Goal: Task Accomplishment & Management: Use online tool/utility

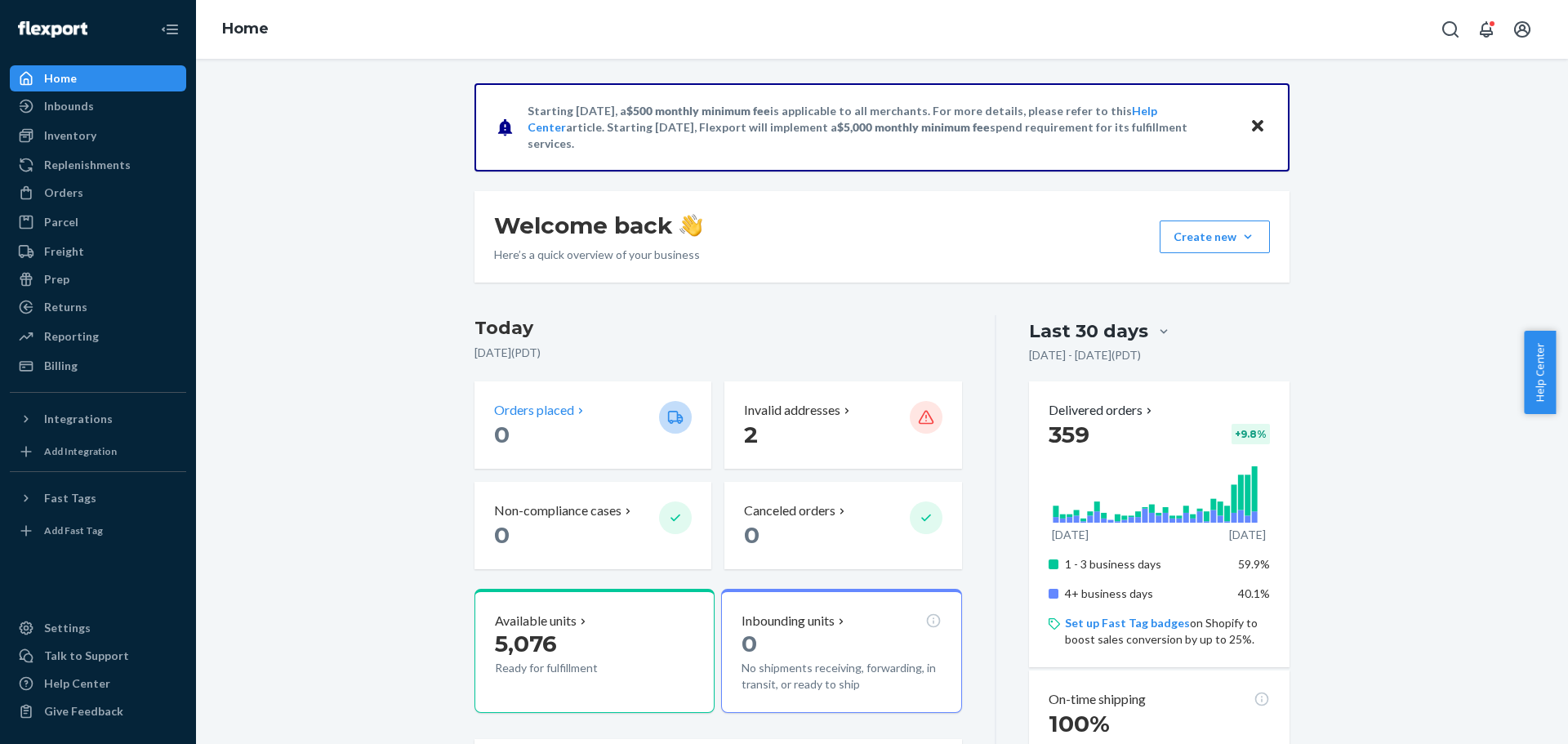
click at [560, 399] on div "Orders placed 0" at bounding box center [593, 425] width 237 height 87
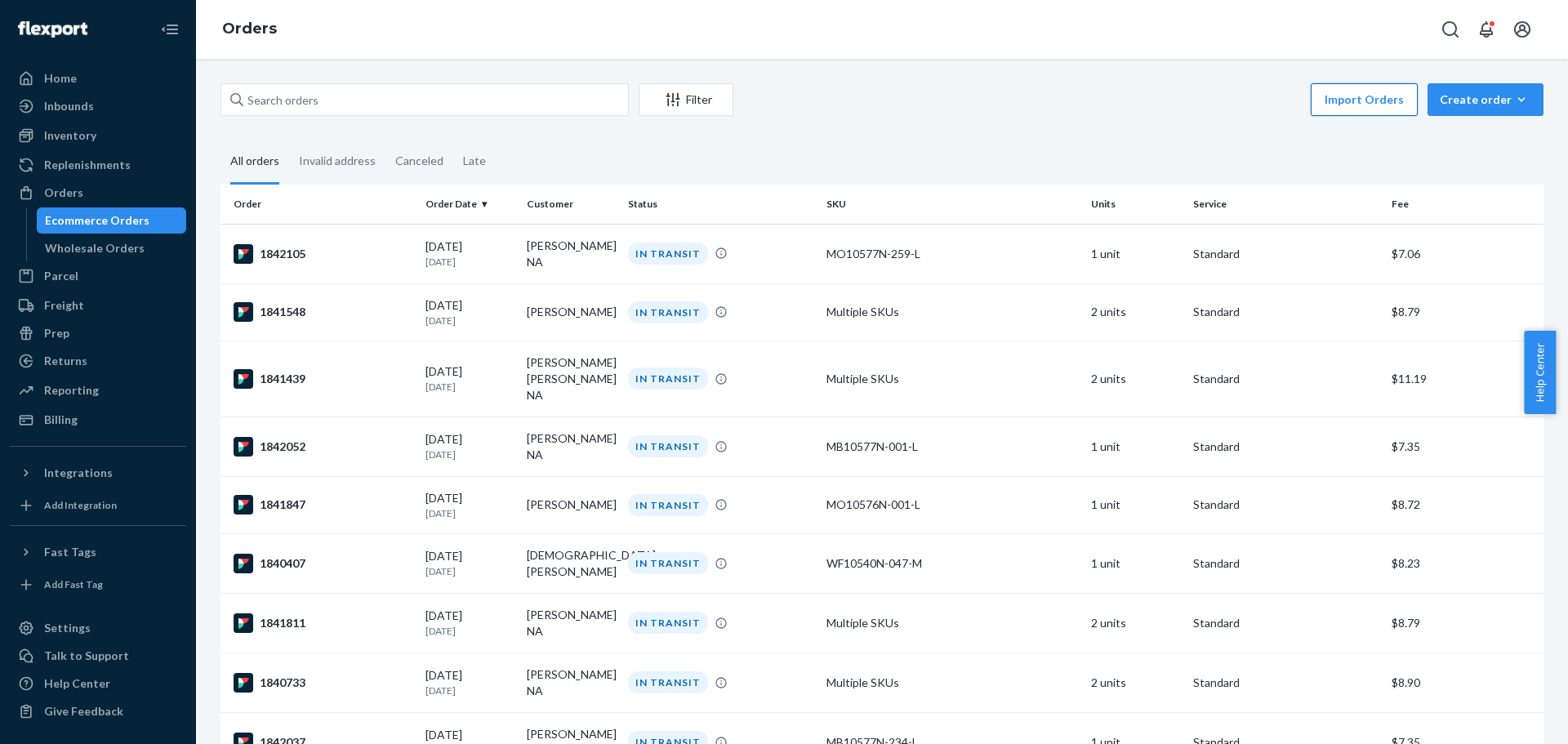
click at [1342, 104] on button "Import Orders" at bounding box center [1364, 100] width 107 height 33
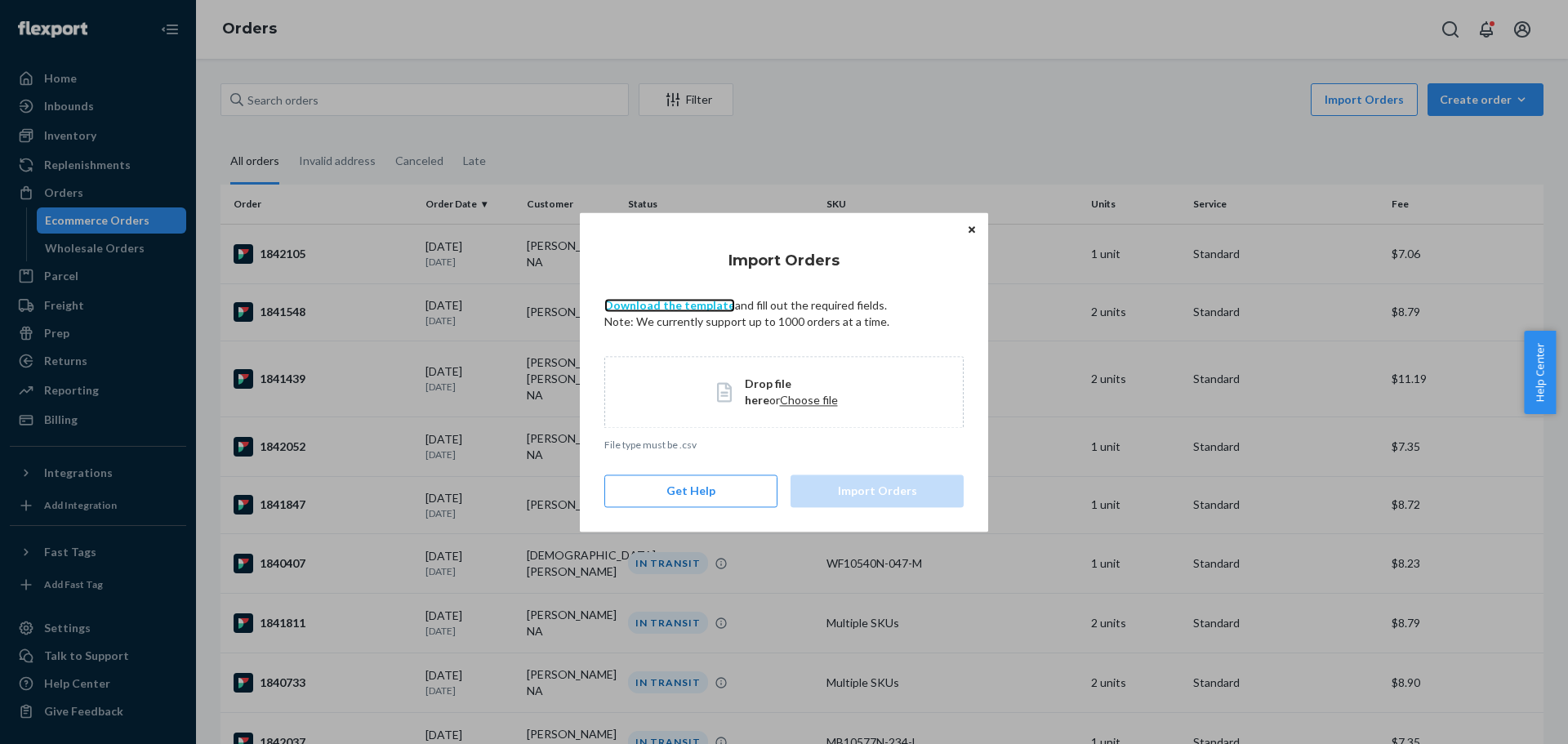
click at [656, 303] on link "Download the template" at bounding box center [670, 305] width 131 height 14
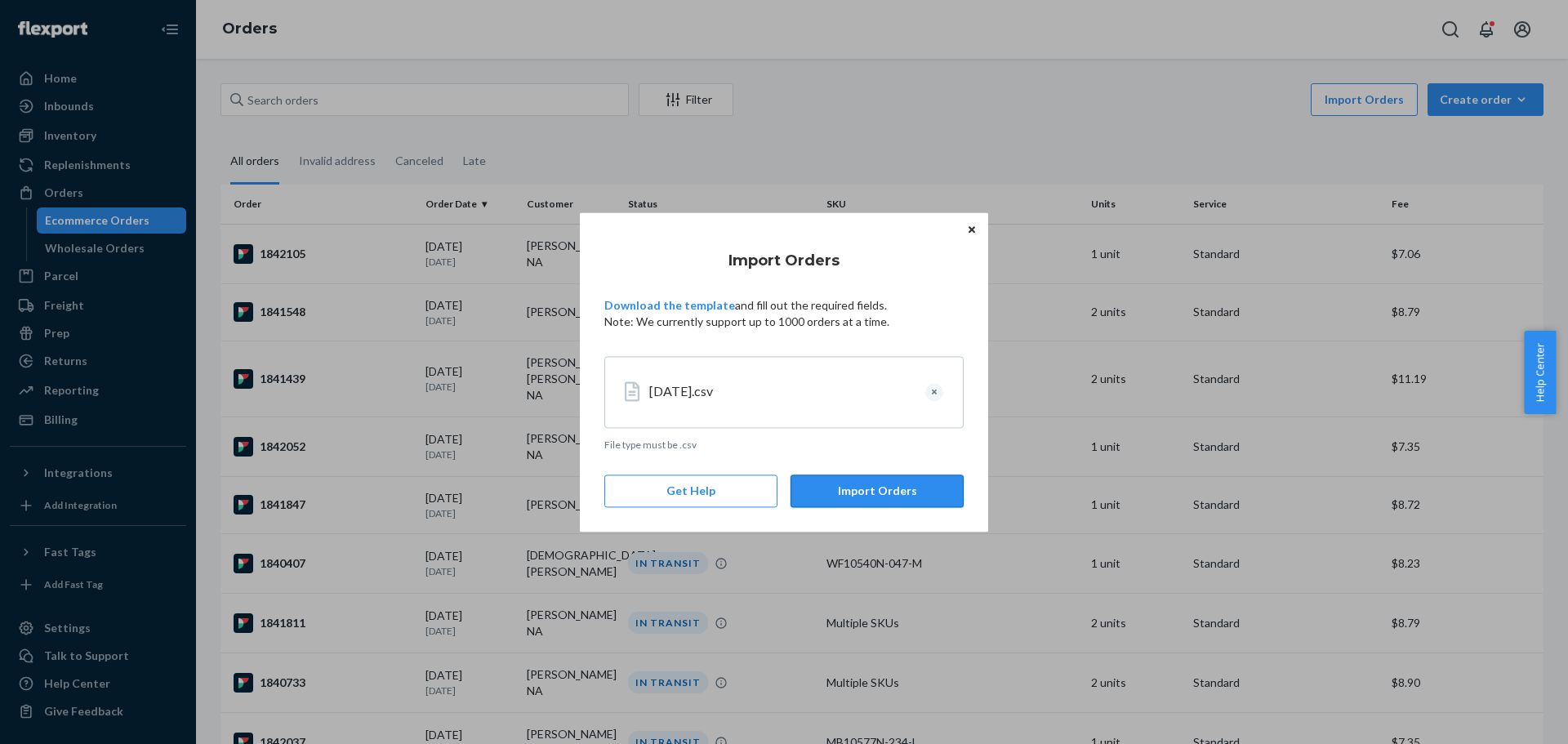
click at [888, 505] on button "Import Orders" at bounding box center [877, 491] width 173 height 33
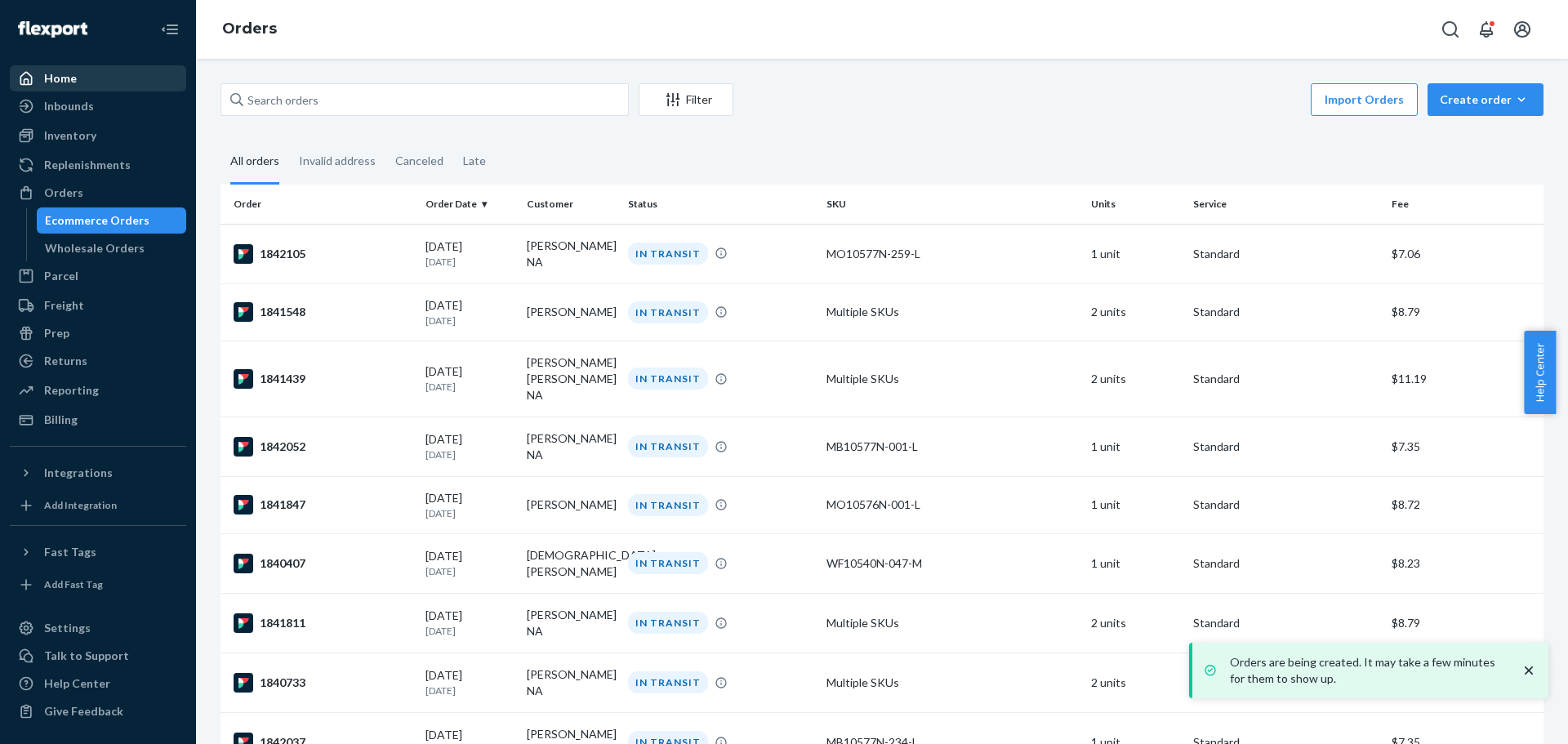
click at [125, 77] on div "Home" at bounding box center [98, 78] width 173 height 23
